Goal: Find specific page/section: Find specific page/section

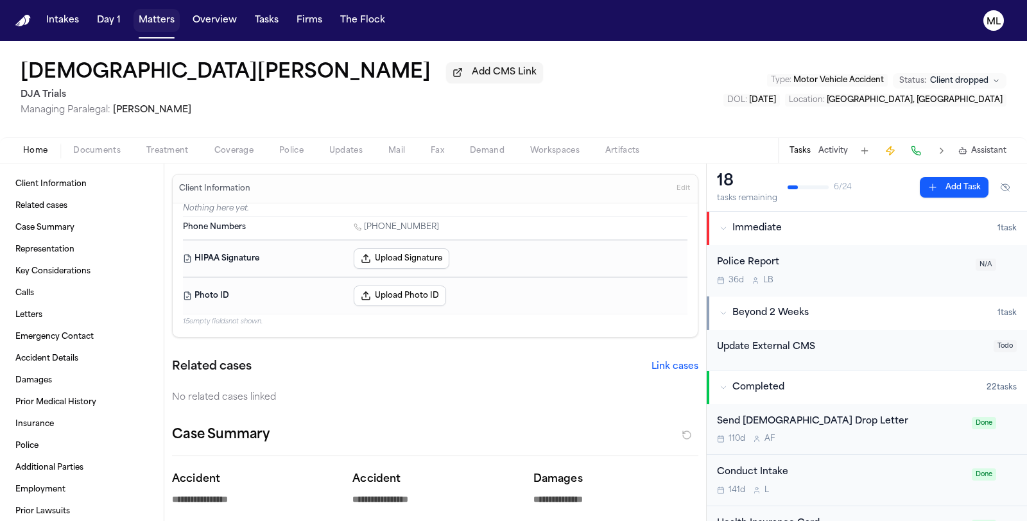
drag, startPoint x: 0, startPoint y: 0, endPoint x: 146, endPoint y: 24, distance: 147.6
click at [146, 24] on button "Matters" at bounding box center [156, 20] width 46 height 23
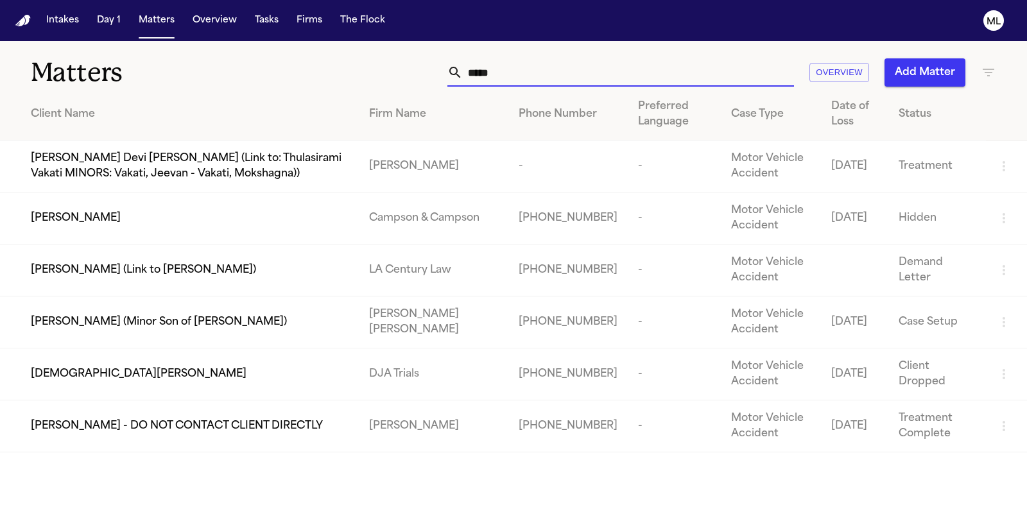
drag, startPoint x: 636, startPoint y: 78, endPoint x: 454, endPoint y: 85, distance: 182.3
click at [454, 85] on div "*****" at bounding box center [620, 72] width 347 height 28
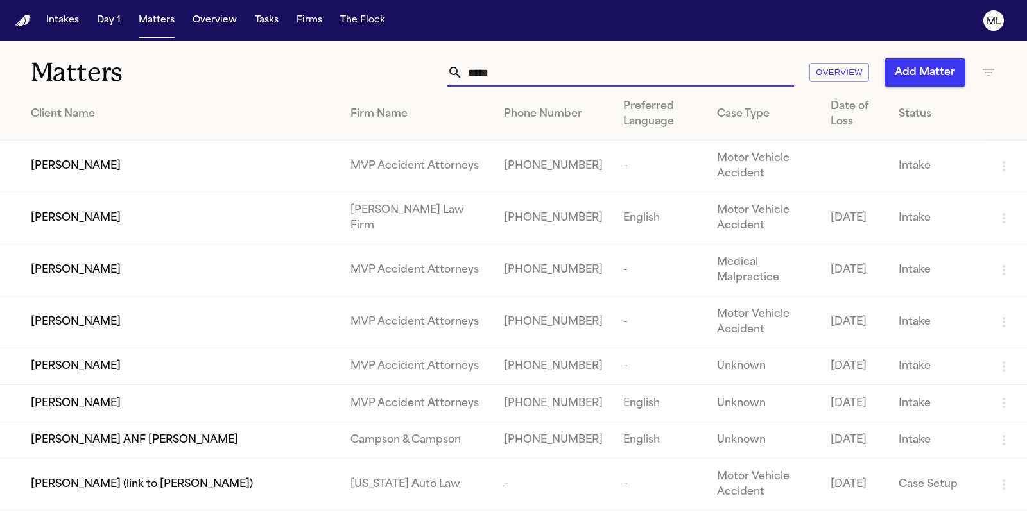
type input "*****"
click at [206, 212] on div "[PERSON_NAME]" at bounding box center [180, 217] width 299 height 15
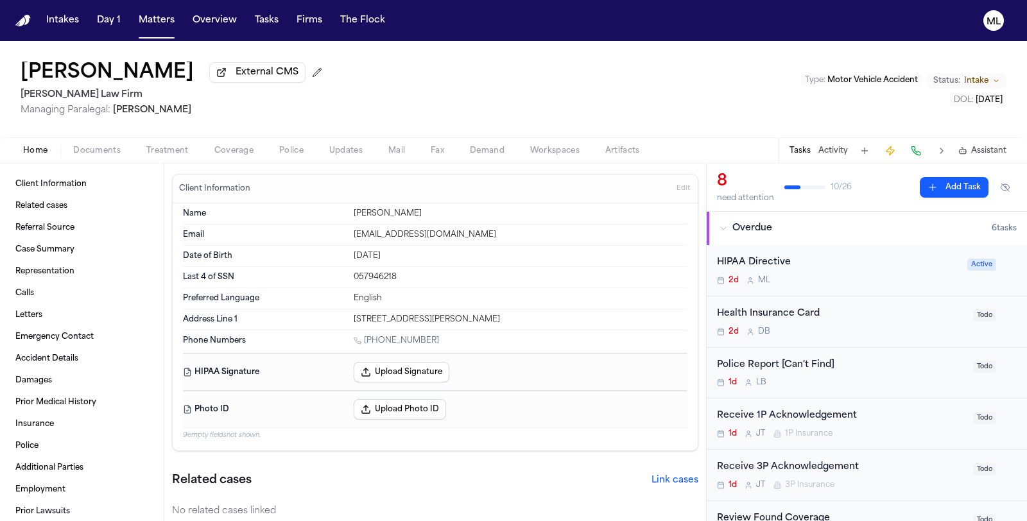
click at [84, 146] on span "Documents" at bounding box center [96, 151] width 47 height 10
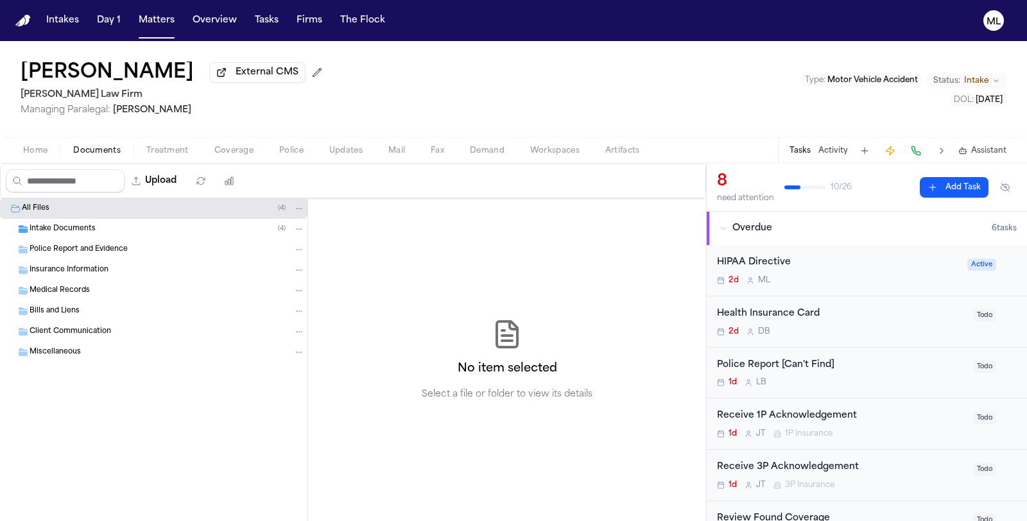
click at [80, 231] on span "Intake Documents" at bounding box center [63, 229] width 66 height 11
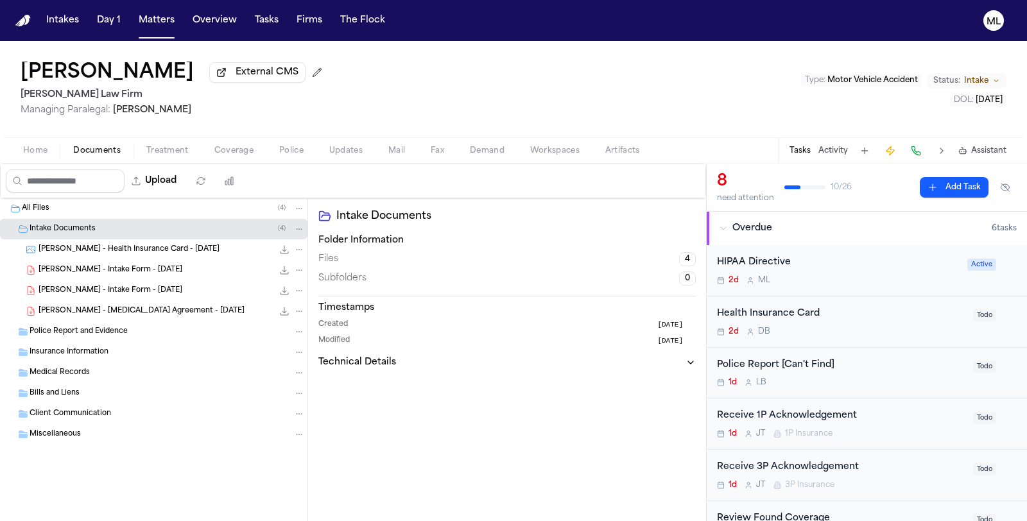
click at [121, 286] on span "[PERSON_NAME] - Intake Form - [DATE]" at bounding box center [111, 291] width 144 height 11
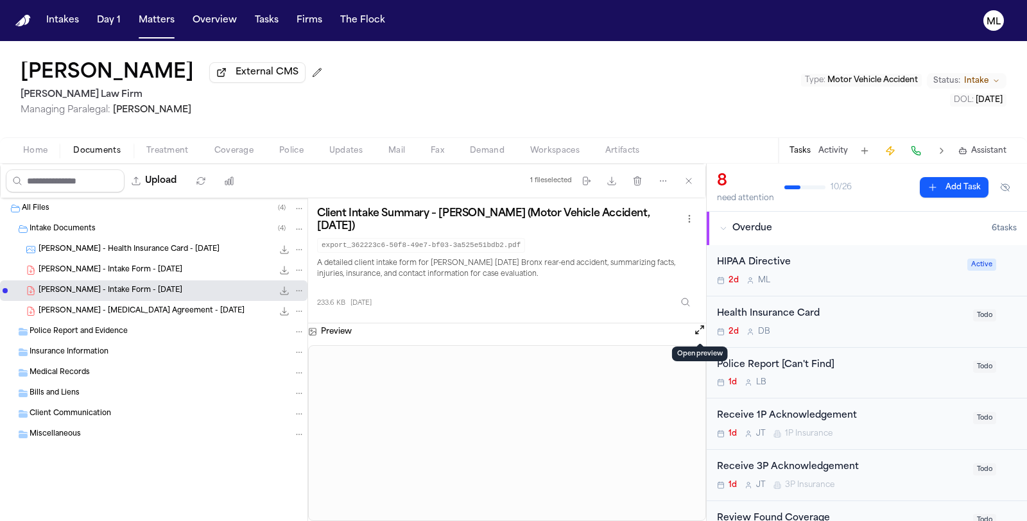
click at [696, 329] on button "Open preview" at bounding box center [699, 329] width 13 height 13
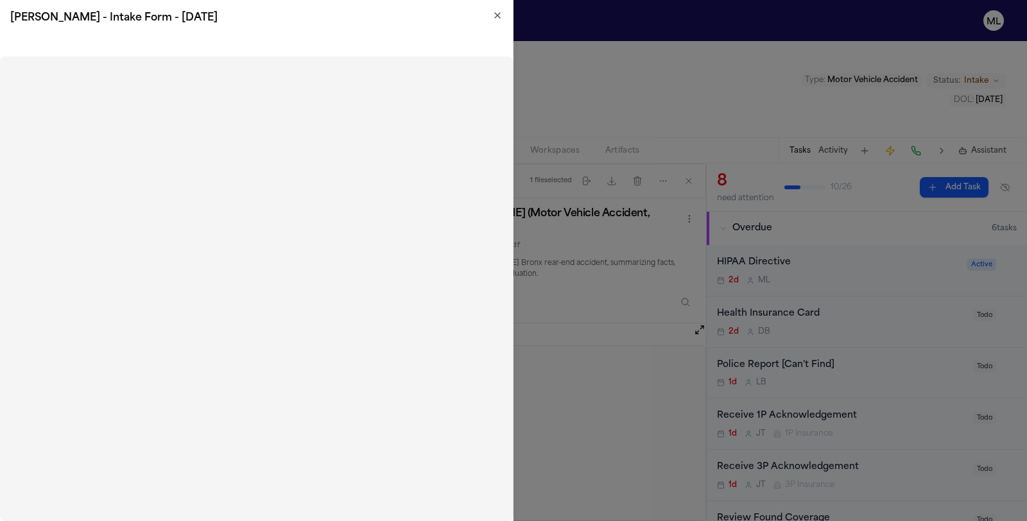
click at [496, 17] on icon "button" at bounding box center [497, 15] width 10 height 10
